Goal: Task Accomplishment & Management: Complete application form

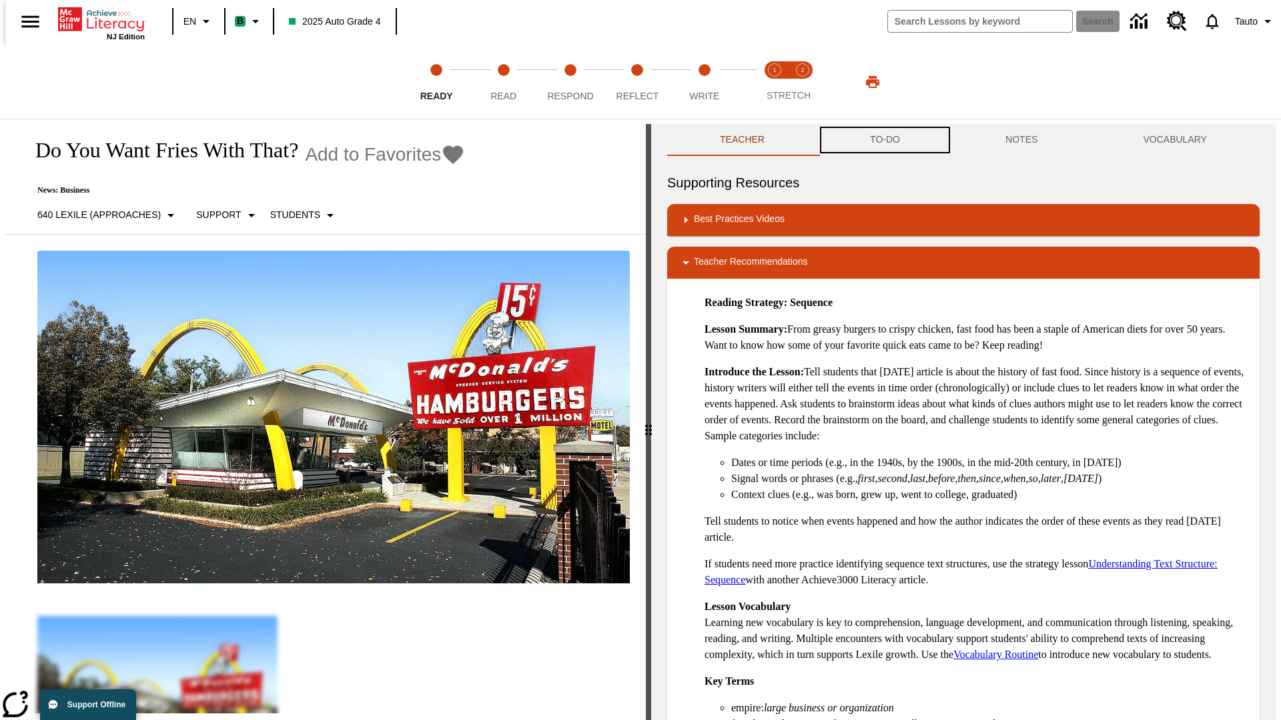
click at [884, 140] on button "TO-DO" at bounding box center [884, 140] width 135 height 32
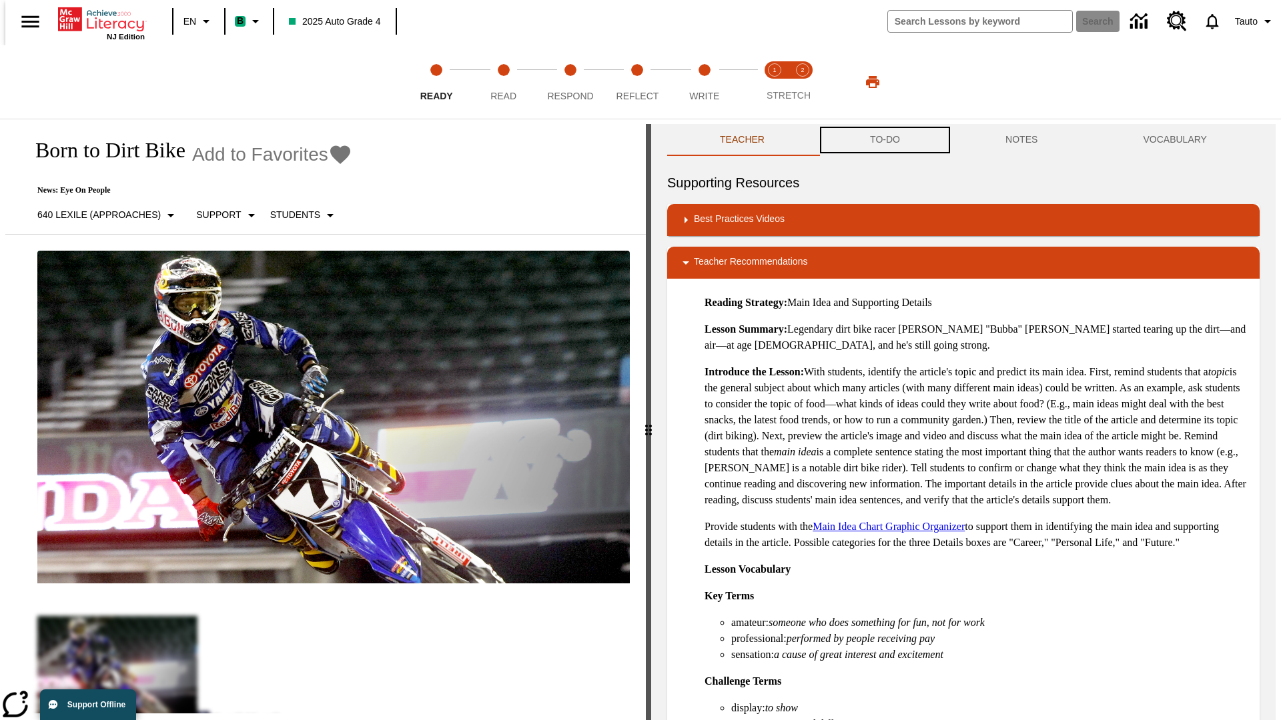
click at [884, 140] on button "TO-DO" at bounding box center [884, 140] width 135 height 32
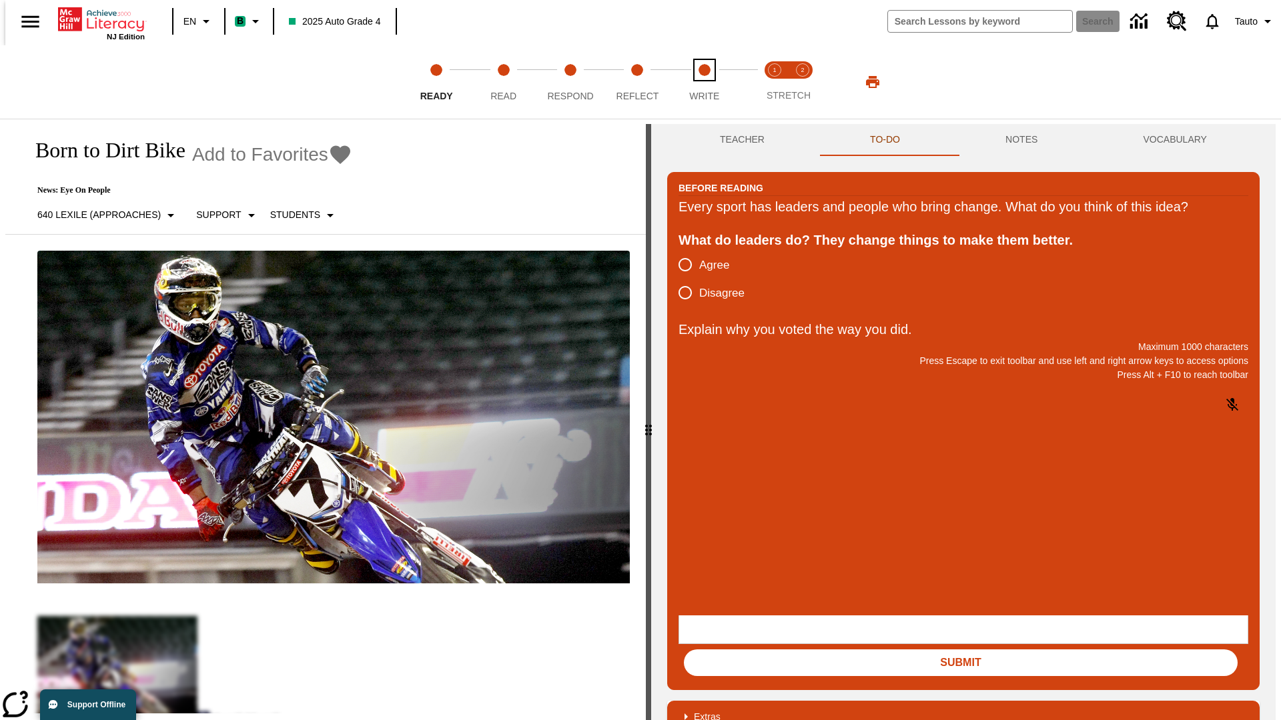
click at [704, 82] on span "Write" at bounding box center [704, 91] width 30 height 24
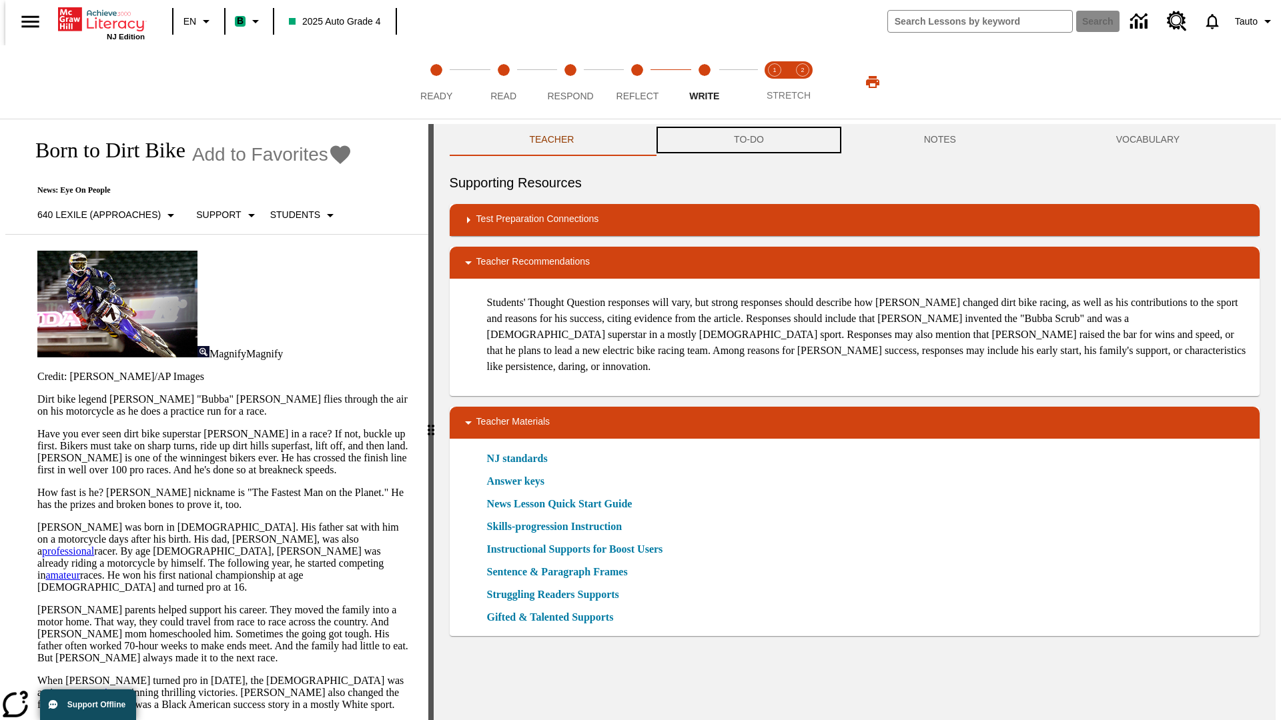
scroll to position [1, 0]
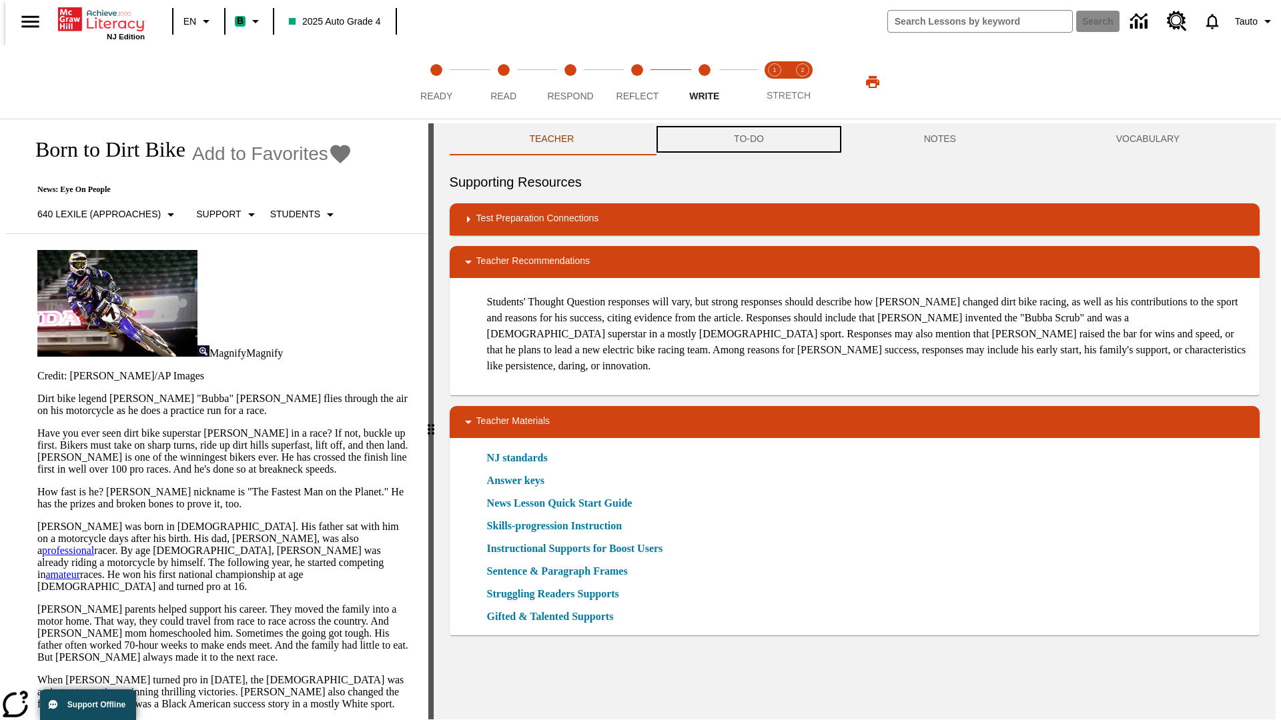
click at [748, 140] on button "TO-DO" at bounding box center [749, 139] width 190 height 32
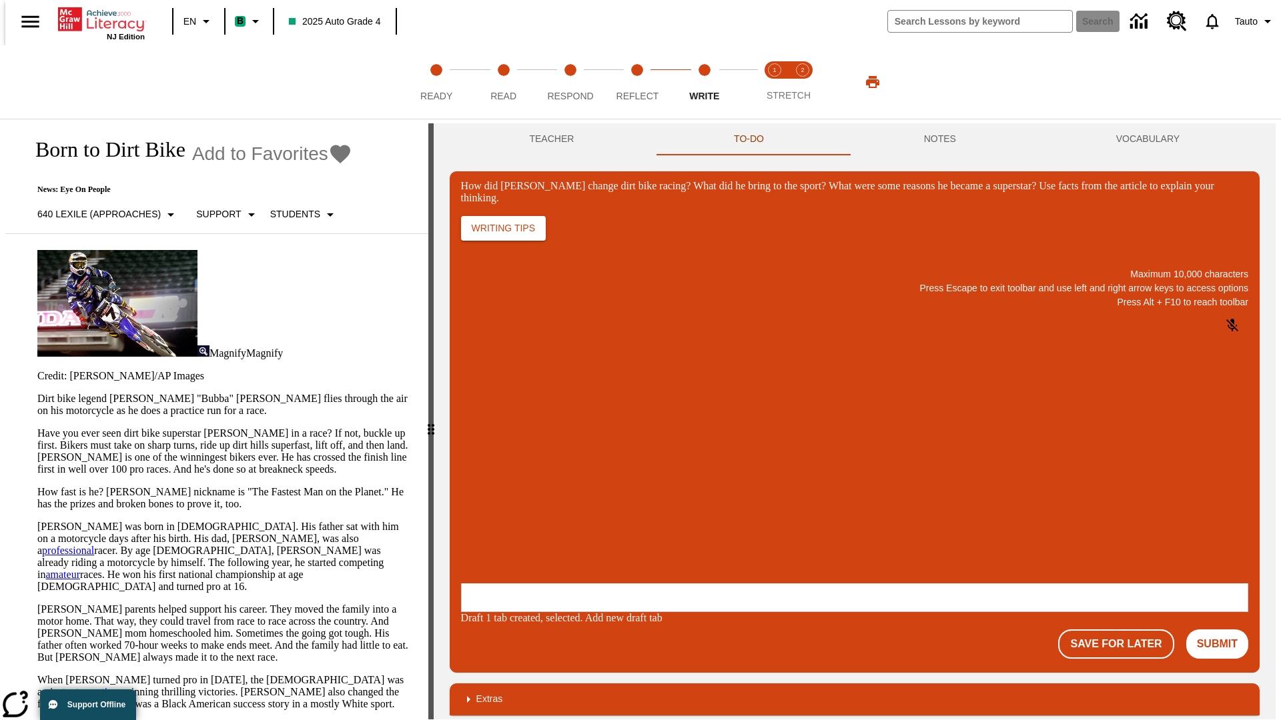
scroll to position [0, 0]
click at [1123, 630] on button "Save For Later" at bounding box center [1115, 644] width 115 height 29
